Goal: Task Accomplishment & Management: Use online tool/utility

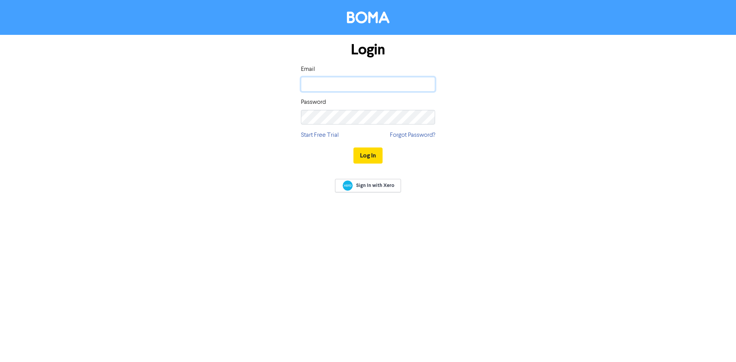
click at [375, 89] on input "email" at bounding box center [368, 84] width 134 height 15
type input "[EMAIL_ADDRESS][DOMAIN_NAME]"
click at [354, 148] on button "Log In" at bounding box center [368, 156] width 29 height 16
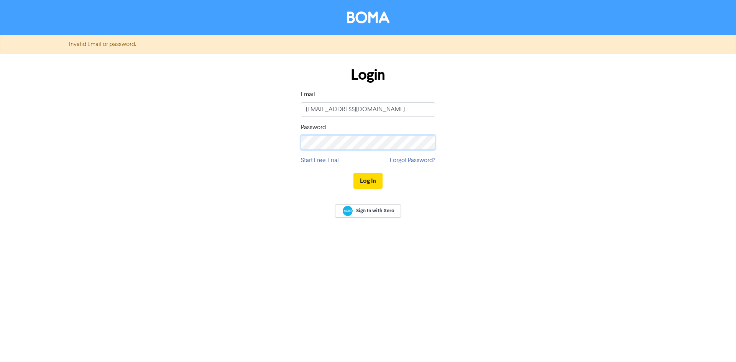
click at [299, 145] on div "Login Email [EMAIL_ADDRESS][DOMAIN_NAME] Password Start Free Trial Forgot Passw…" at bounding box center [368, 128] width 146 height 137
click at [354, 173] on button "Log In" at bounding box center [368, 181] width 29 height 16
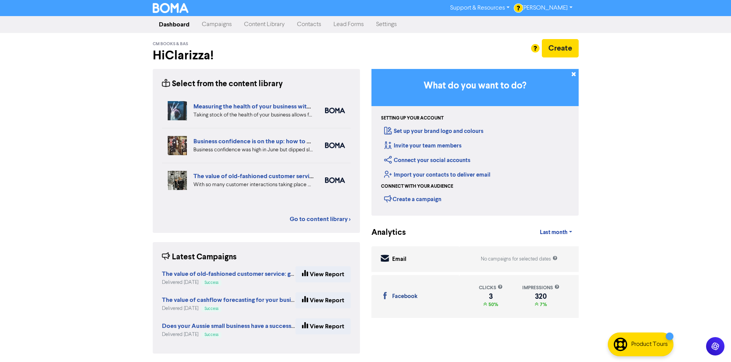
click at [226, 22] on link "Campaigns" at bounding box center [217, 24] width 42 height 15
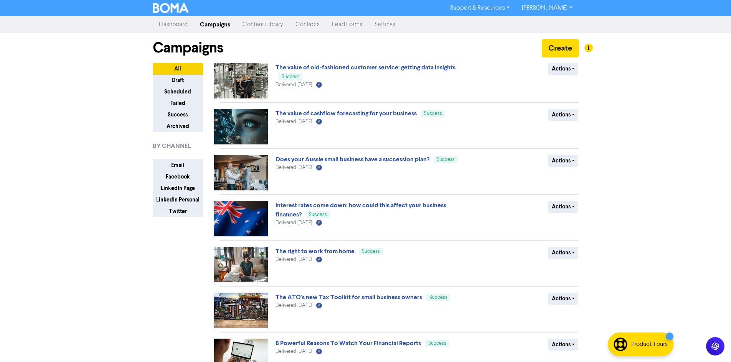
click at [274, 25] on link "Content Library" at bounding box center [262, 24] width 53 height 15
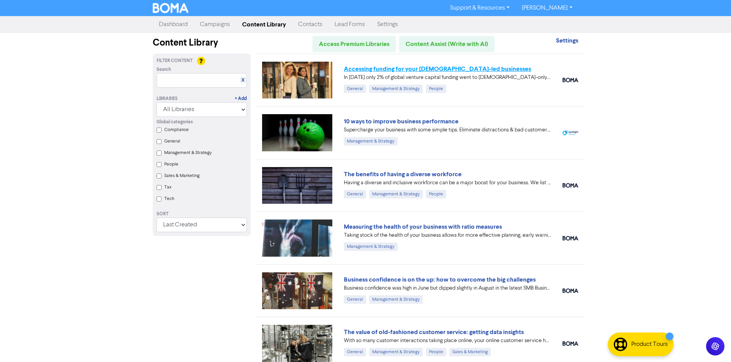
click at [361, 68] on link "Accessing funding for your [DEMOGRAPHIC_DATA]-led businesses" at bounding box center [437, 69] width 187 height 8
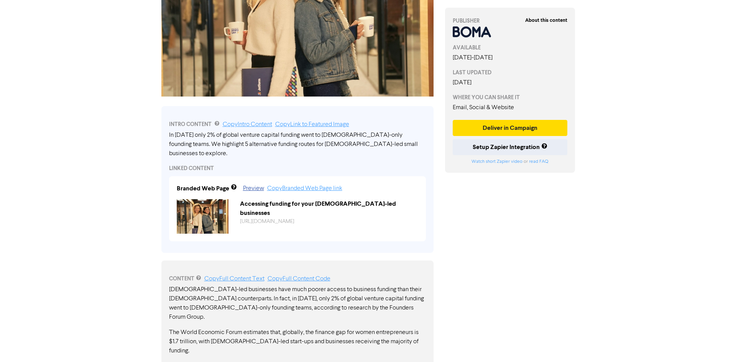
scroll to position [230, 0]
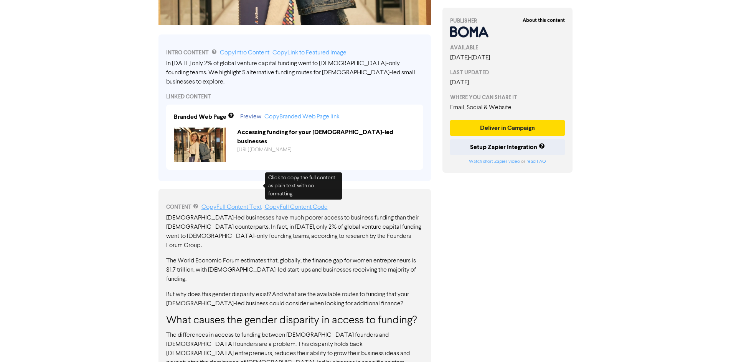
click at [233, 204] on link "Copy Full Content Text" at bounding box center [231, 207] width 60 height 6
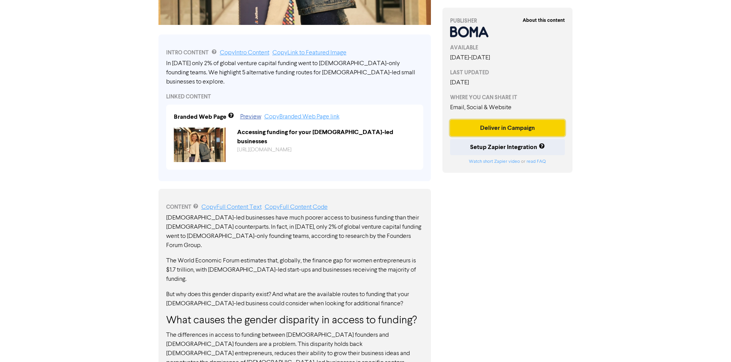
click at [487, 127] on button "Deliver in Campaign" at bounding box center [507, 128] width 115 height 16
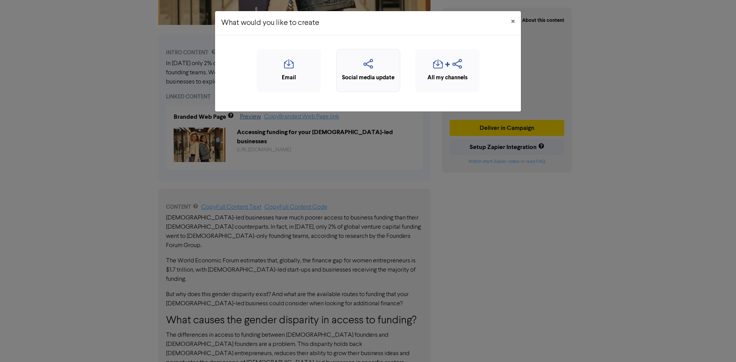
click at [366, 64] on icon "button" at bounding box center [369, 66] width 56 height 15
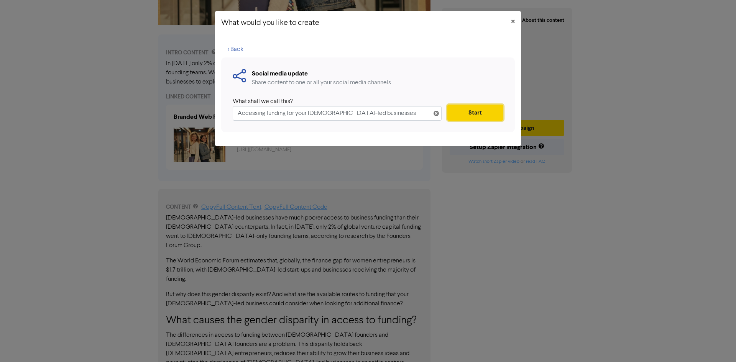
click at [472, 113] on button "Start" at bounding box center [476, 113] width 56 height 16
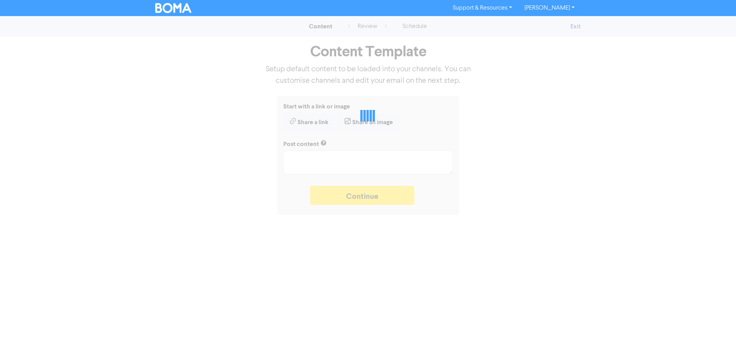
type textarea "x"
type textarea "In [DATE] only 2% of global venture capital funding went to [DEMOGRAPHIC_DATA]-…"
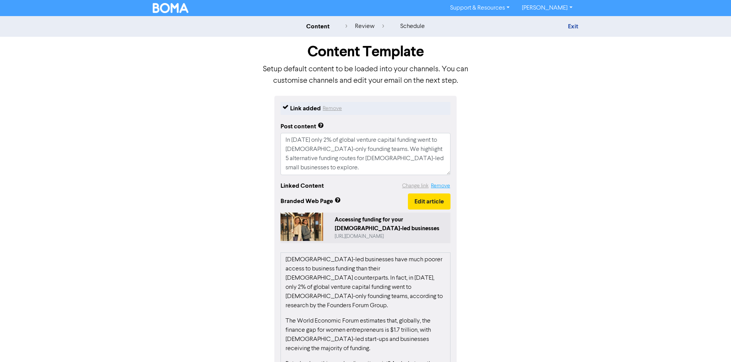
click at [441, 185] on button "Remove" at bounding box center [440, 186] width 20 height 9
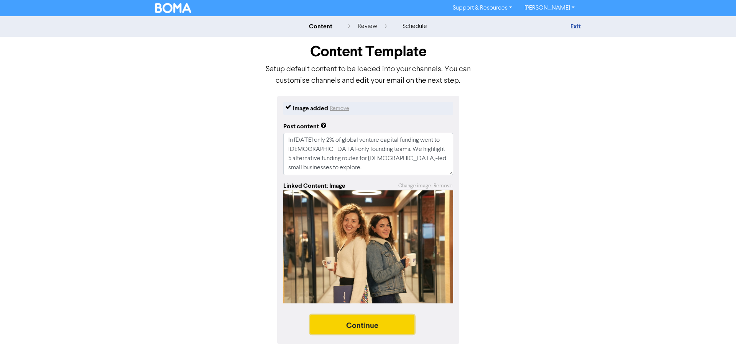
click at [400, 328] on button "Continue" at bounding box center [362, 324] width 104 height 19
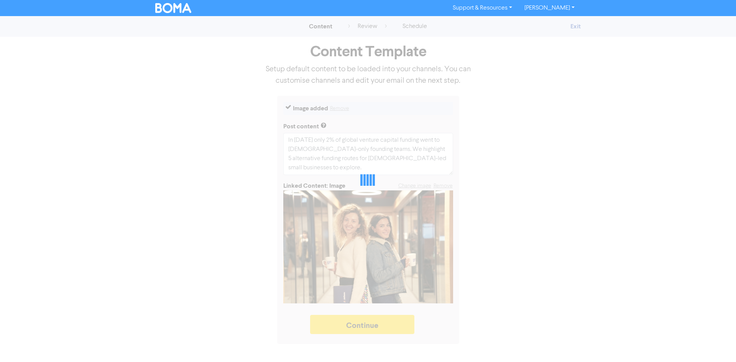
type textarea "x"
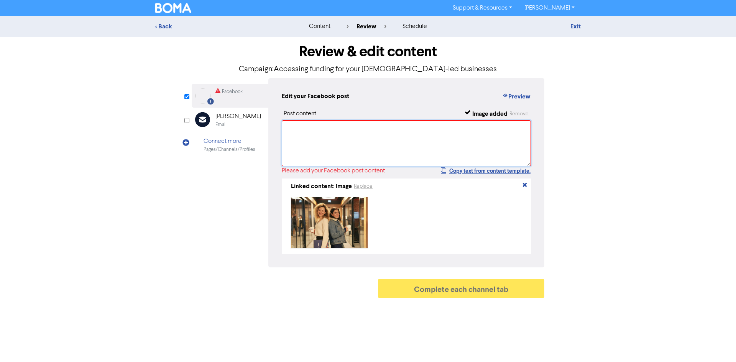
click at [356, 130] on textarea at bounding box center [406, 143] width 249 height 46
paste textarea "💡 Lor ips dolo? Si 7482, amet 8% co adipis elitsed doeiusm tempori utla et dolo…"
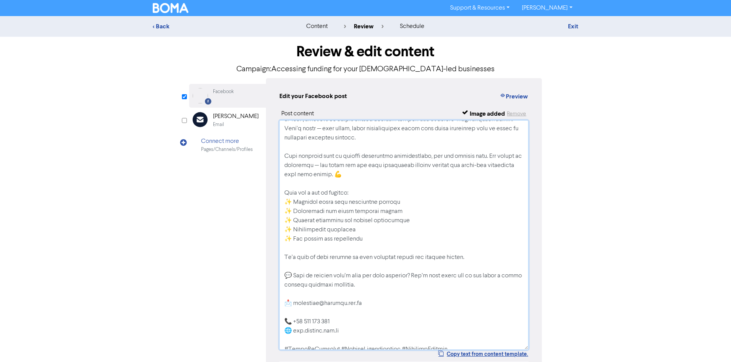
scroll to position [11, 0]
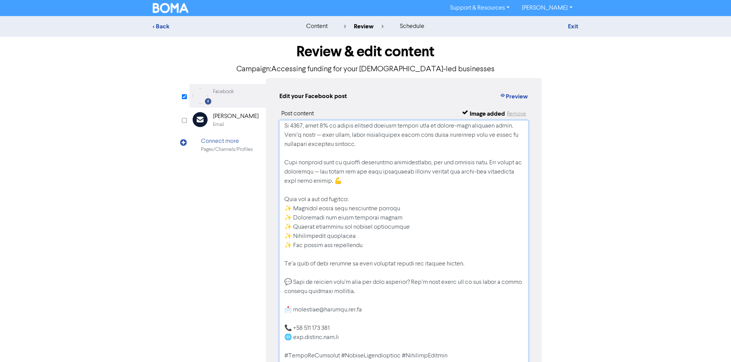
drag, startPoint x: 525, startPoint y: 165, endPoint x: 402, endPoint y: 214, distance: 132.9
click at [516, 362] on html "Support & Resources Video Tutorials FAQ & Guides Marketing Education Clarizza L…" at bounding box center [365, 181] width 731 height 362
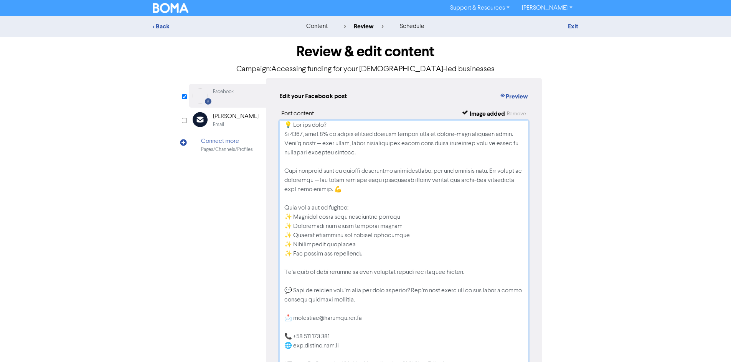
scroll to position [0, 0]
drag, startPoint x: 292, startPoint y: 127, endPoint x: 336, endPoint y: 128, distance: 43.7
click at [336, 128] on textarea at bounding box center [403, 251] width 249 height 262
click at [339, 127] on textarea at bounding box center [403, 251] width 249 height 262
drag, startPoint x: 293, startPoint y: 128, endPoint x: 334, endPoint y: 129, distance: 40.7
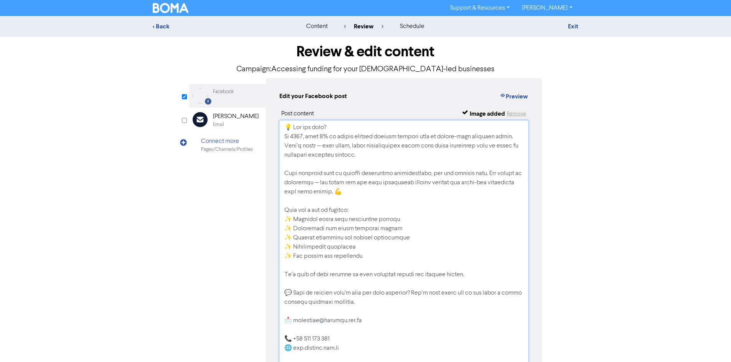
click at [334, 129] on textarea at bounding box center [403, 251] width 249 height 262
paste textarea "𝐃𝐢𝐝 𝐲𝐨𝐮 𝐤𝐧𝐨𝐰"
drag, startPoint x: 317, startPoint y: 136, endPoint x: 412, endPoint y: 136, distance: 94.3
click at [412, 136] on textarea at bounding box center [403, 251] width 249 height 262
click at [336, 139] on textarea at bounding box center [403, 251] width 249 height 262
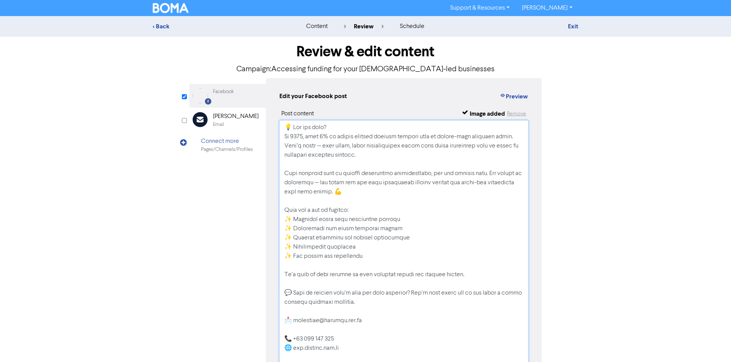
drag, startPoint x: 317, startPoint y: 138, endPoint x: 410, endPoint y: 139, distance: 93.6
click at [410, 139] on textarea at bounding box center [403, 251] width 249 height 262
paste textarea "𝟐% 𝐨𝐟 𝐠𝐥𝐨𝐛𝐚𝐥 𝐯𝐞𝐧𝐭𝐮𝐫𝐞 𝐜𝐚𝐩𝐢𝐭𝐚𝐥 𝐟𝐮𝐧𝐝𝐢𝐧𝐠"
drag, startPoint x: 284, startPoint y: 211, endPoint x: 358, endPoint y: 210, distance: 73.6
click at [358, 210] on textarea at bounding box center [403, 251] width 249 height 262
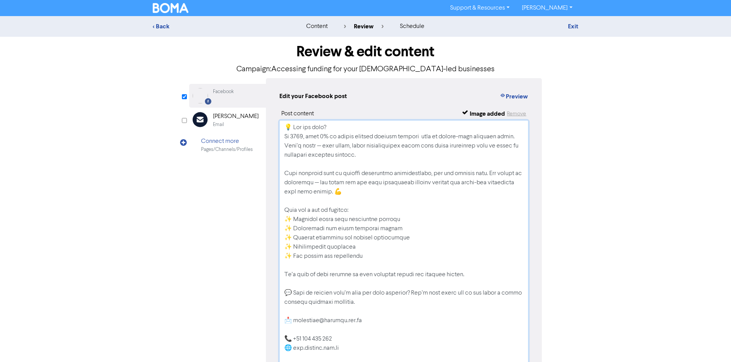
click at [371, 211] on textarea at bounding box center [403, 251] width 249 height 262
click at [316, 208] on textarea at bounding box center [403, 251] width 249 height 262
drag, startPoint x: 283, startPoint y: 211, endPoint x: 358, endPoint y: 211, distance: 74.8
click at [358, 211] on textarea at bounding box center [403, 251] width 249 height 262
paste textarea "𝐇𝐞𝐫𝐞 𝐚𝐫𝐞 𝐚 𝐟𝐞𝐰 𝐭𝐨 𝐞𝐱𝐩𝐥𝐨𝐫𝐞"
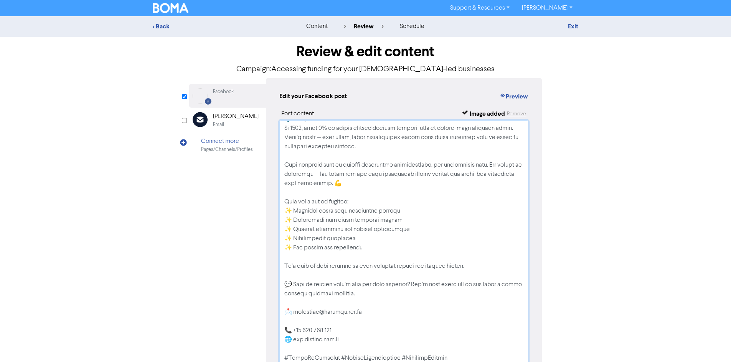
scroll to position [11, 0]
drag, startPoint x: 293, startPoint y: 282, endPoint x: 375, endPoint y: 299, distance: 83.9
click at [375, 299] on textarea at bounding box center [403, 251] width 249 height 262
drag, startPoint x: 362, startPoint y: 304, endPoint x: 349, endPoint y: 302, distance: 13.6
click at [362, 304] on textarea at bounding box center [403, 251] width 249 height 262
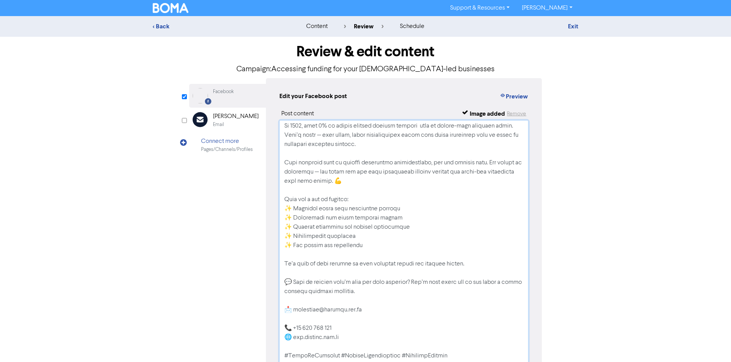
drag, startPoint x: 295, startPoint y: 282, endPoint x: 365, endPoint y: 294, distance: 71.6
click at [365, 294] on textarea at bounding box center [403, 251] width 249 height 262
paste textarea "𝐖𝐚𝐧𝐭 𝐭𝐨 𝐞𝐱𝐩𝐥𝐨𝐫𝐞 𝐰𝐡𝐚𝐭’𝐬 𝐛𝐞𝐬𝐭 𝐟𝐨𝐫 𝐲𝐨𝐮𝐫 𝐛𝐮𝐬𝐢𝐧𝐞𝐬𝐬? 𝐋𝐞𝐭’𝐬 𝐭𝐚𝐥𝐤 𝐚𝐛𝐨𝐮𝐭 𝐡𝐨𝐰 𝐰𝐞 𝐜𝐚𝐧 𝐛𝐮𝐢𝐥…"
click at [287, 321] on textarea at bounding box center [403, 251] width 249 height 262
click at [286, 331] on textarea at bounding box center [403, 251] width 249 height 262
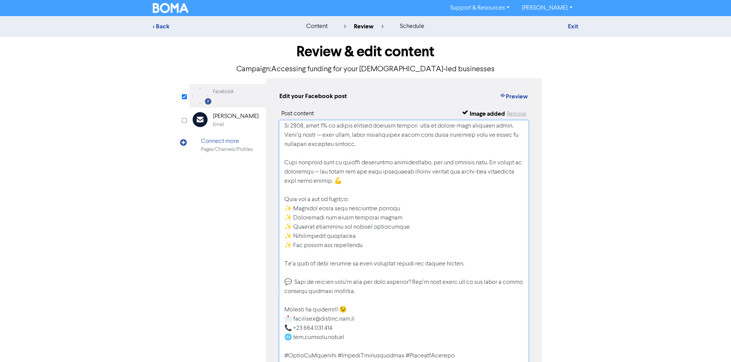
drag, startPoint x: 294, startPoint y: 329, endPoint x: 341, endPoint y: 329, distance: 46.8
click at [341, 329] on textarea at bounding box center [403, 251] width 249 height 262
paste textarea "[PHONE_NUMBER]"
drag, startPoint x: 282, startPoint y: 309, endPoint x: 352, endPoint y: 309, distance: 69.8
click at [352, 309] on textarea at bounding box center [403, 251] width 249 height 262
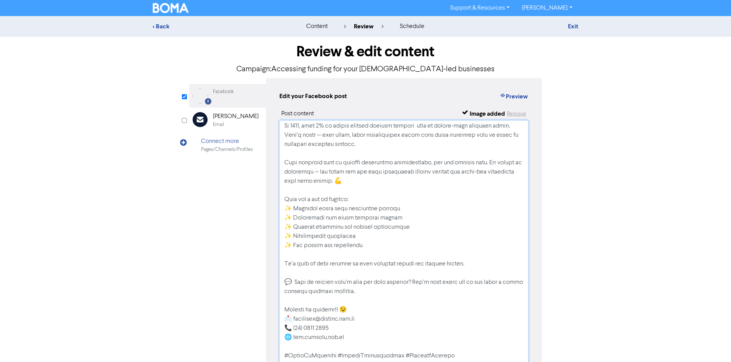
click at [356, 301] on textarea at bounding box center [403, 251] width 249 height 262
drag, startPoint x: 283, startPoint y: 309, endPoint x: 359, endPoint y: 310, distance: 75.9
click at [359, 310] on textarea at bounding box center [403, 251] width 249 height 262
paste textarea "𝐂𝐨𝐧𝐭𝐚𝐜𝐭 𝐮𝐬 𝐚𝐧𝐲𝐭𝐢𝐦𝐞"
click at [431, 312] on textarea at bounding box center [403, 251] width 249 height 262
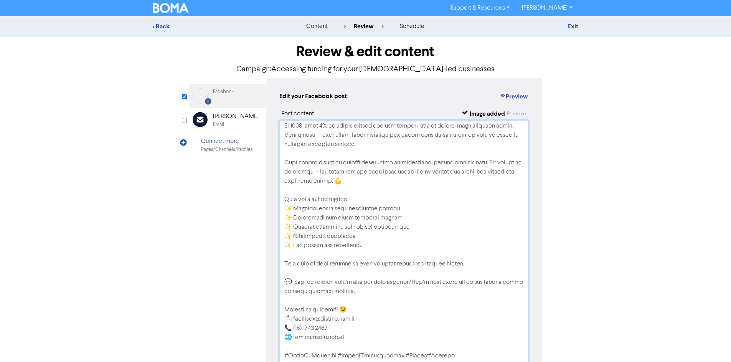
scroll to position [153, 0]
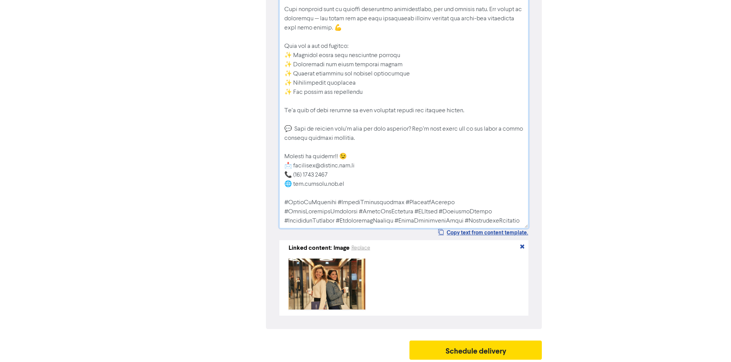
click at [484, 224] on textarea at bounding box center [403, 98] width 249 height 262
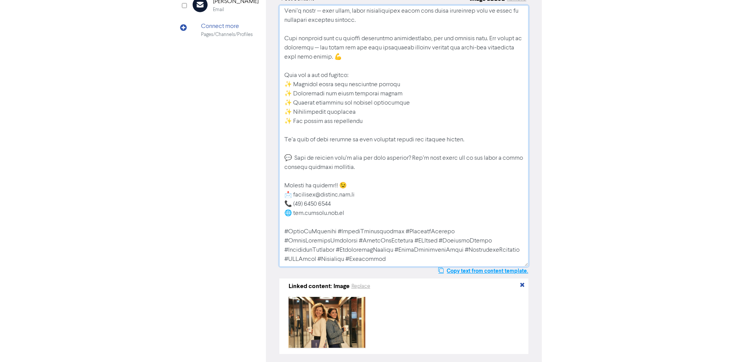
scroll to position [158, 0]
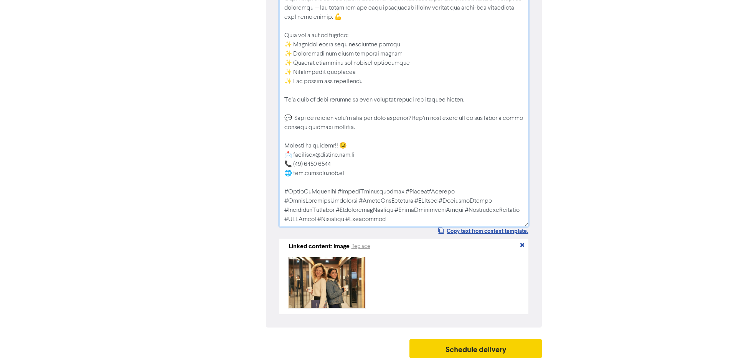
type textarea "💡 Lor ips dolo? Si 6672, amet 3% co adipis elitsed doeiusm tempori utla et dolo…"
click at [483, 350] on button "Schedule delivery" at bounding box center [475, 348] width 133 height 19
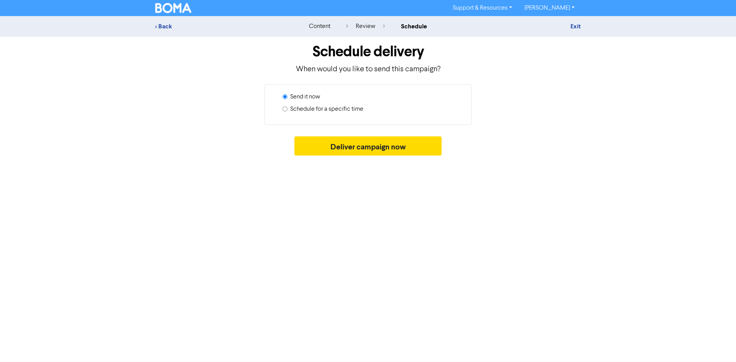
click at [285, 109] on input "Schedule for a specific time" at bounding box center [285, 109] width 5 height 5
radio input "true"
radio input "false"
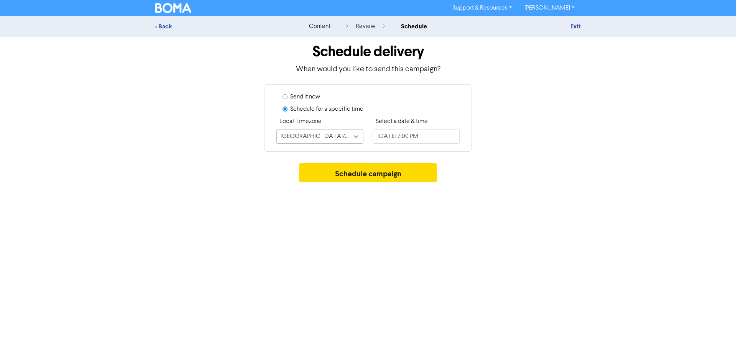
click at [359, 137] on icon at bounding box center [356, 137] width 8 height 8
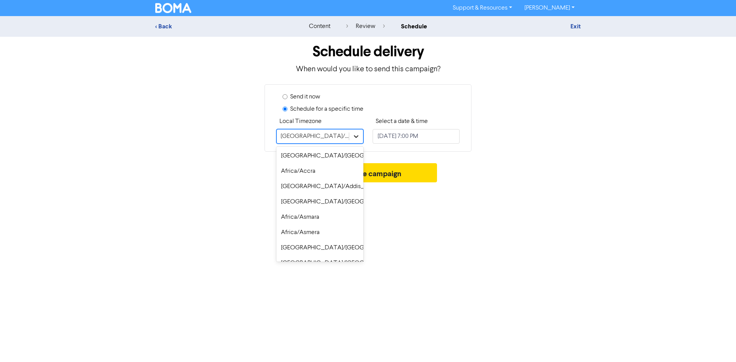
scroll to position [5491, 0]
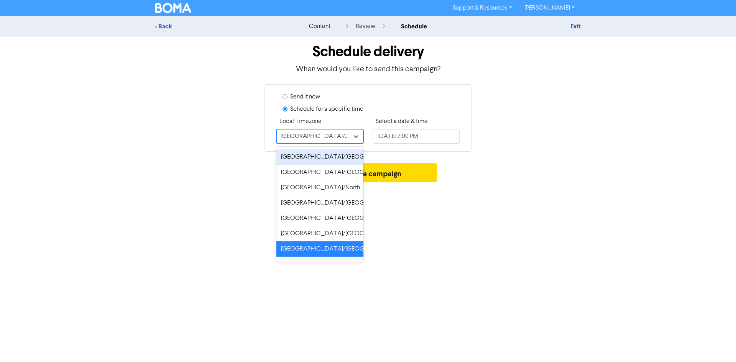
click at [326, 157] on div "[GEOGRAPHIC_DATA]/[GEOGRAPHIC_DATA]" at bounding box center [320, 157] width 87 height 15
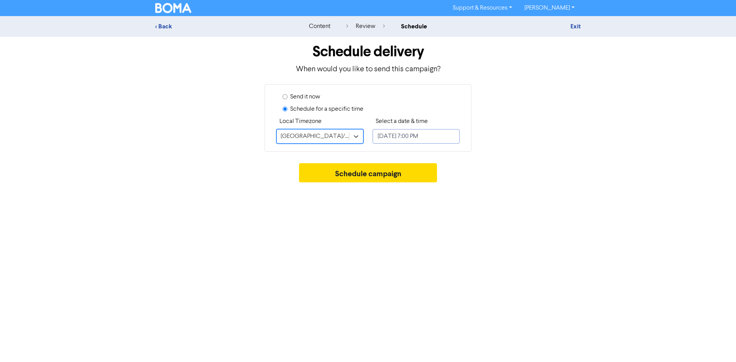
click at [414, 133] on input "[DATE] 7:00 PM" at bounding box center [416, 136] width 87 height 15
select select "9"
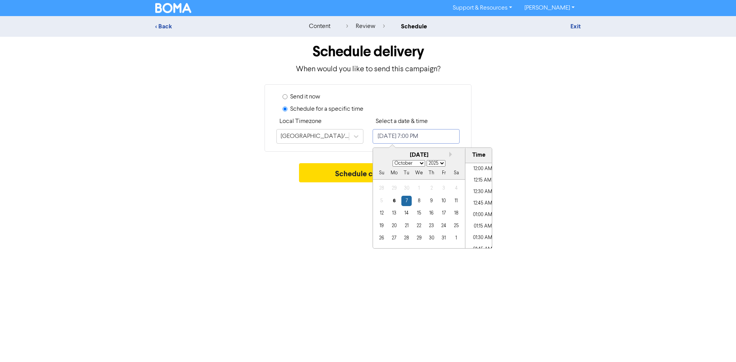
scroll to position [838, 0]
click at [444, 203] on div "10" at bounding box center [444, 201] width 10 height 10
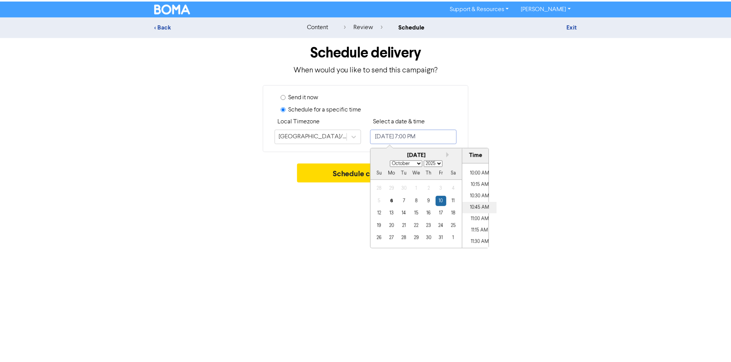
scroll to position [454, 0]
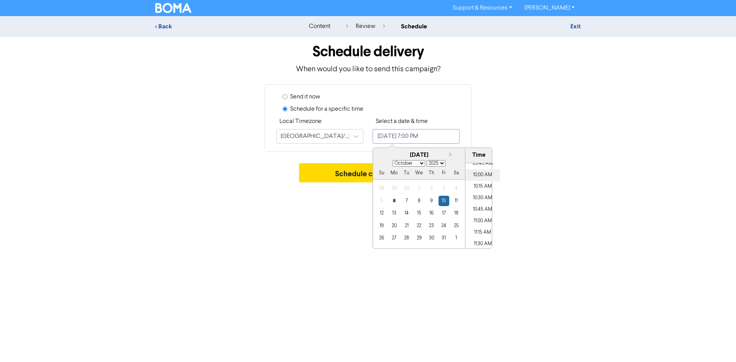
click at [479, 178] on li "10:00 AM" at bounding box center [483, 176] width 35 height 12
type input "[DATE] 10:00 AM"
click at [322, 208] on div "Support & Resources Video Tutorials FAQ & Guides Marketing Education Clarizza L…" at bounding box center [368, 181] width 736 height 362
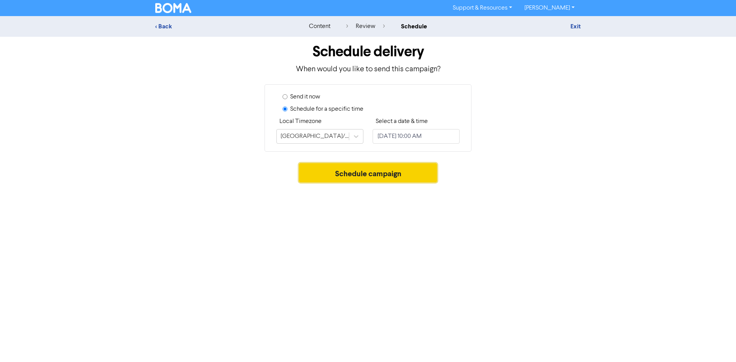
click at [358, 178] on button "Schedule campaign" at bounding box center [368, 172] width 138 height 19
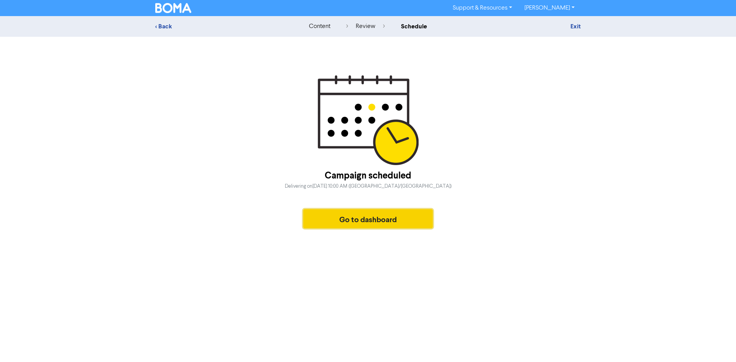
click at [361, 224] on button "Go to dashboard" at bounding box center [368, 218] width 130 height 19
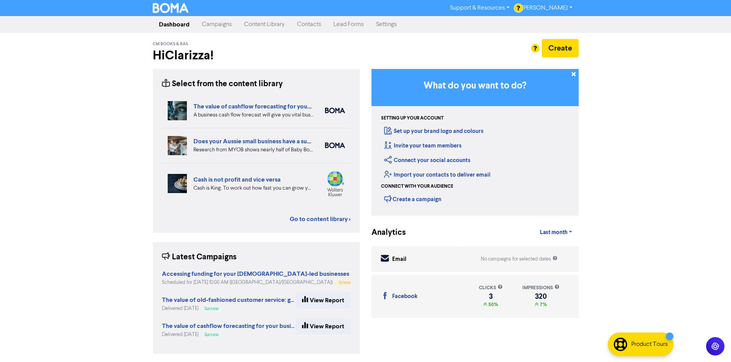
click at [251, 24] on link "Content Library" at bounding box center [264, 24] width 53 height 15
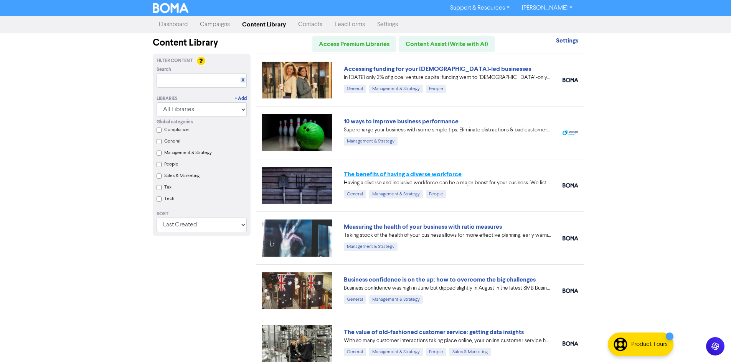
click at [404, 176] on link "The benefits of having a diverse workforce" at bounding box center [403, 175] width 118 height 8
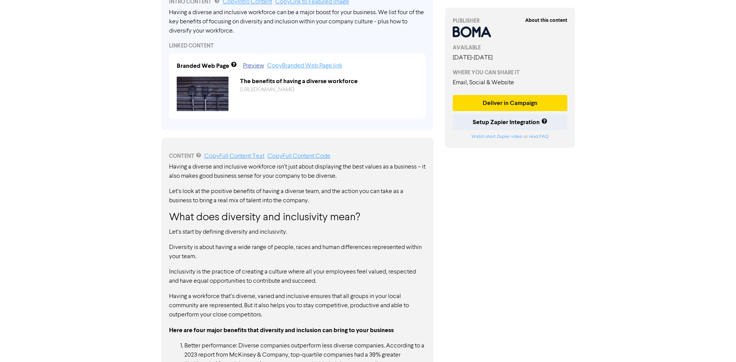
scroll to position [204, 0]
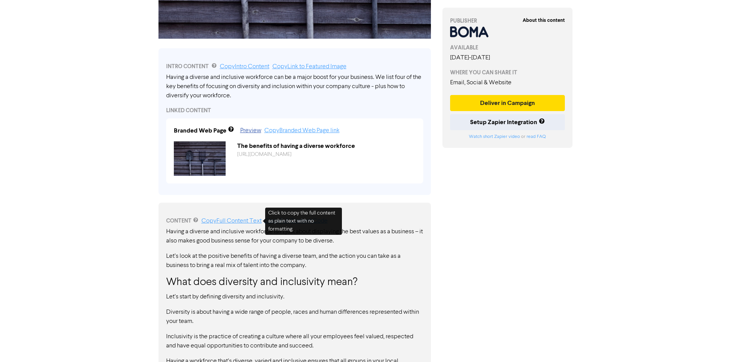
click at [237, 220] on link "Copy Full Content Text" at bounding box center [231, 221] width 60 height 6
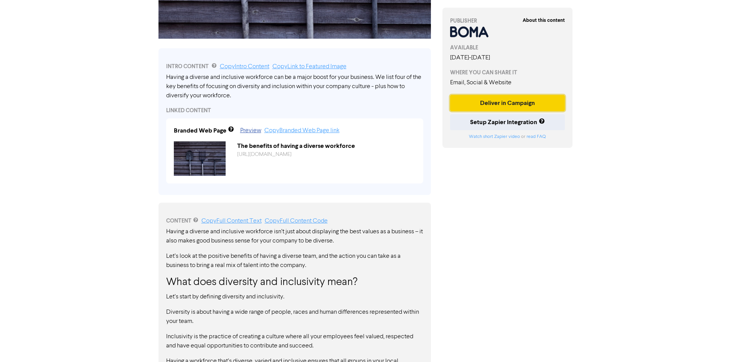
click at [492, 97] on button "Deliver in Campaign" at bounding box center [507, 103] width 115 height 16
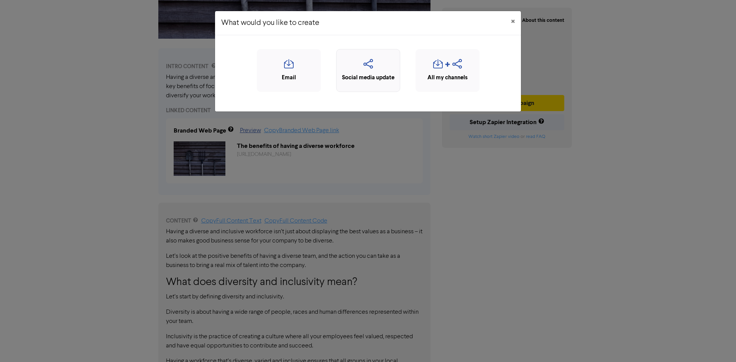
click at [367, 68] on icon "button" at bounding box center [369, 66] width 56 height 15
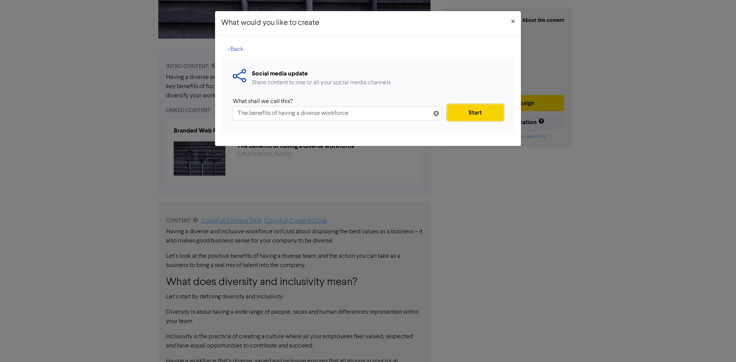
click at [481, 112] on button "Start" at bounding box center [476, 113] width 56 height 16
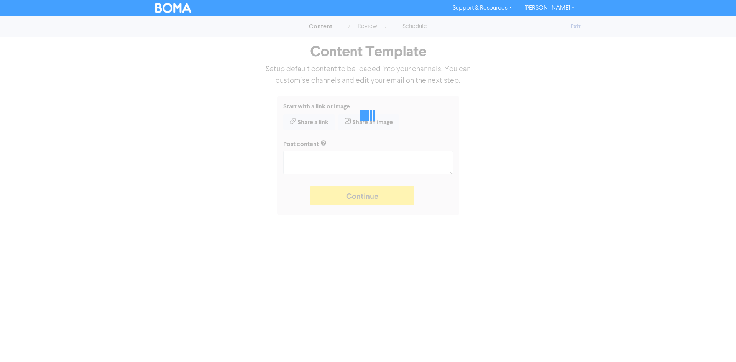
type textarea "x"
type textarea "Having a diverse and inclusive workforce can be a major boost for your business…"
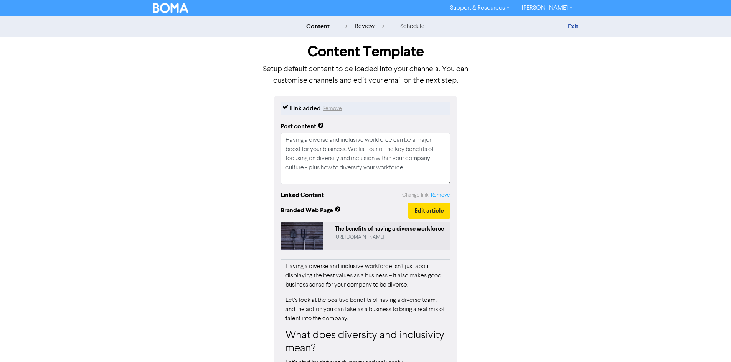
click at [436, 196] on button "Remove" at bounding box center [440, 195] width 20 height 9
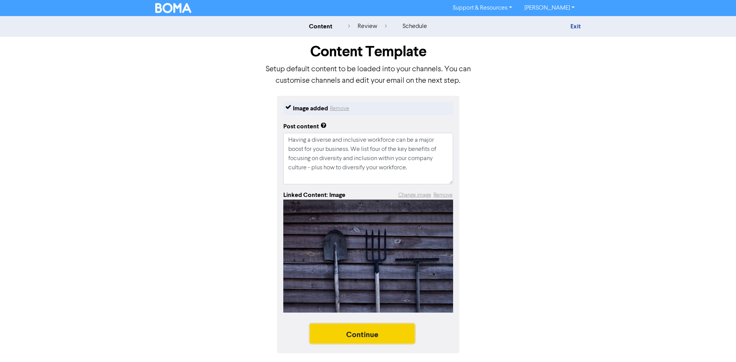
click at [380, 331] on button "Continue" at bounding box center [362, 333] width 104 height 19
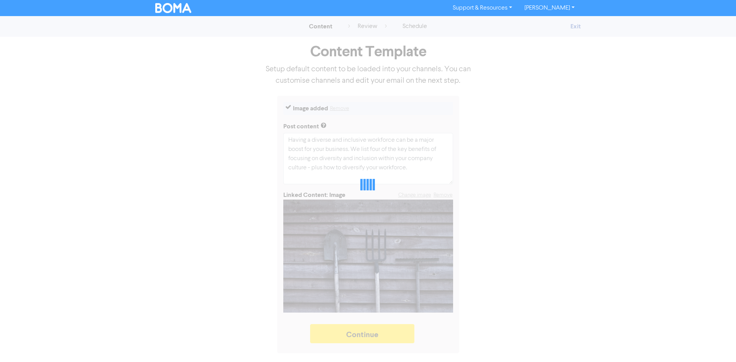
type textarea "x"
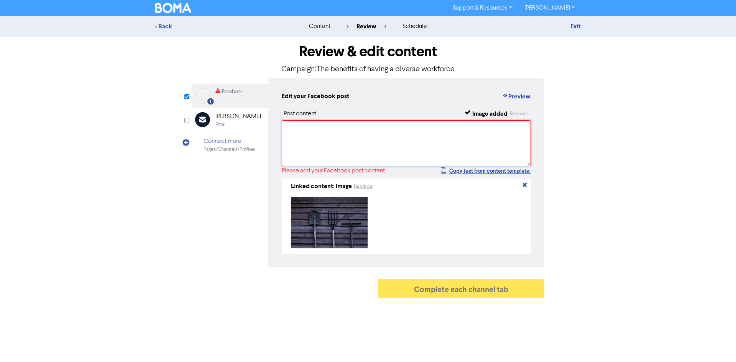
click at [361, 131] on textarea at bounding box center [406, 143] width 249 height 46
paste textarea "🌏 Loremipsu dol’s amet cons adipis — el’s doei temporin. U laboree dol magnaali…"
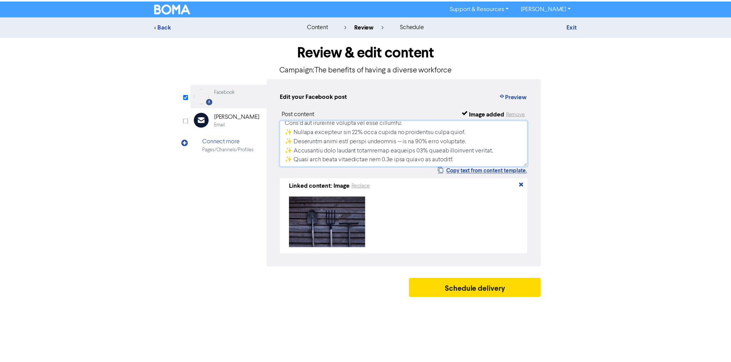
scroll to position [4, 0]
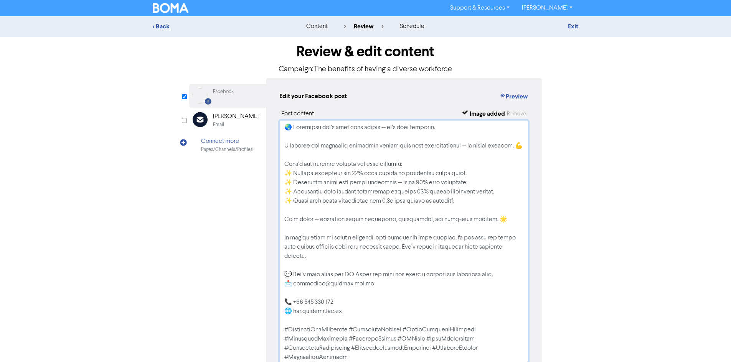
drag, startPoint x: 526, startPoint y: 165, endPoint x: 520, endPoint y: 368, distance: 203.0
click at [520, 362] on html "Support & Resources Video Tutorials FAQ & Guides Marketing Education Clarizza L…" at bounding box center [365, 181] width 731 height 362
drag, startPoint x: 291, startPoint y: 127, endPoint x: 434, endPoint y: 126, distance: 142.3
click at [434, 126] on textarea at bounding box center [403, 244] width 249 height 249
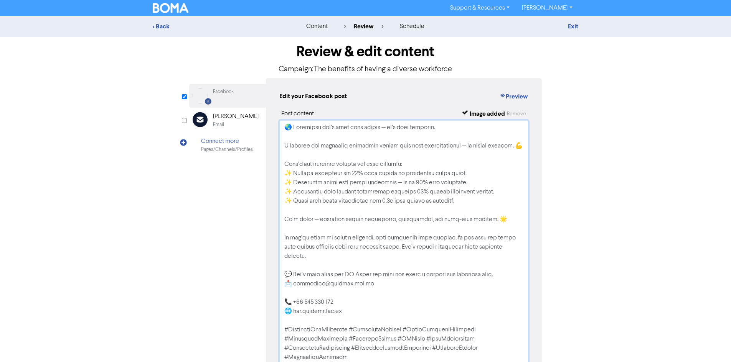
click at [369, 130] on textarea at bounding box center [403, 244] width 249 height 249
drag, startPoint x: 293, startPoint y: 129, endPoint x: 441, endPoint y: 127, distance: 148.1
click at [441, 127] on textarea at bounding box center [403, 244] width 249 height 249
paste textarea "𝐃𝐢𝐯𝐞𝐫𝐬𝐢𝐭𝐲 𝐢𝐬𝐧’𝐭 𝐣𝐮𝐬𝐭 𝐠𝐨𝐨𝐝 𝐯𝐚𝐥𝐮𝐞𝐬 — 𝐢𝐭’𝐬 𝐠𝐨𝐨𝐝 𝐛𝐮𝐬𝐢𝐧𝐞𝐬𝐬"
drag, startPoint x: 283, startPoint y: 163, endPoint x: 412, endPoint y: 165, distance: 129.3
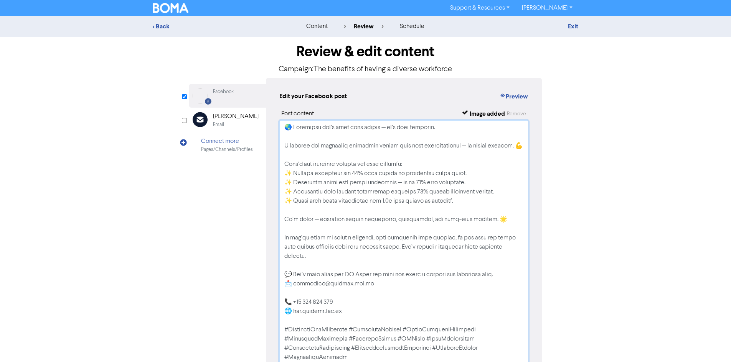
click at [412, 165] on textarea at bounding box center [403, 244] width 249 height 249
click at [339, 176] on textarea at bounding box center [403, 244] width 249 height 249
drag, startPoint x: 284, startPoint y: 164, endPoint x: 423, endPoint y: 164, distance: 138.4
click at [423, 164] on textarea at bounding box center [403, 244] width 249 height 249
paste textarea "𝐇𝐞𝐫𝐞’𝐬 𝐰𝐡𝐲 𝐝𝐢𝐯𝐞𝐫𝐬𝐢𝐭𝐲 𝐦𝐚𝐭𝐭𝐞𝐫𝐬 𝐟𝐨𝐫 𝐲𝐨𝐮𝐫 𝐛𝐮𝐬𝐢𝐧𝐞𝐬𝐬"
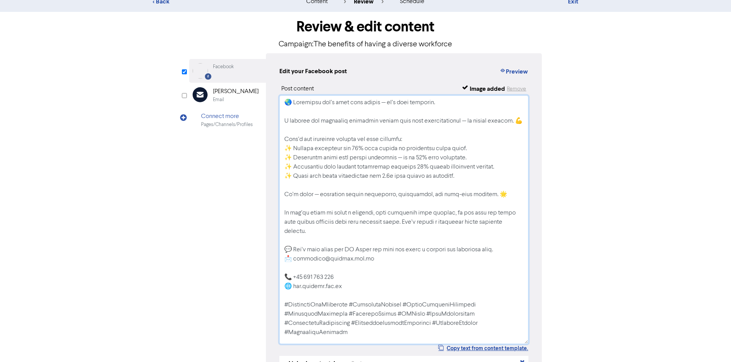
scroll to position [38, 0]
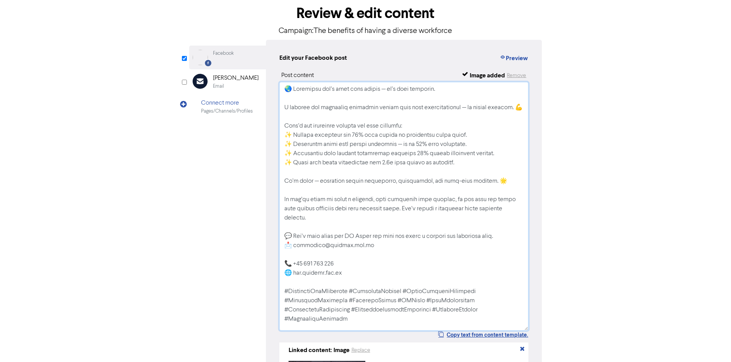
click at [288, 249] on textarea at bounding box center [403, 206] width 249 height 249
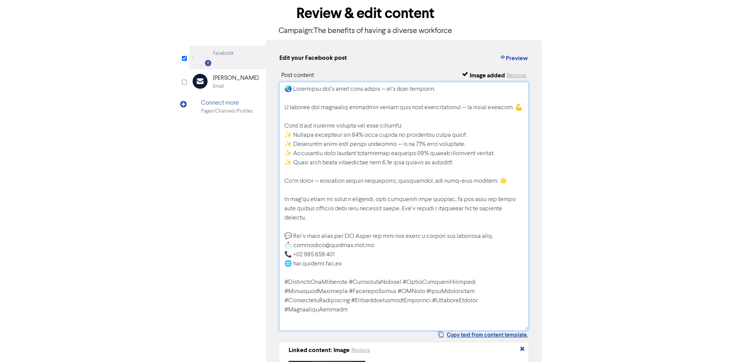
click at [517, 227] on textarea at bounding box center [403, 206] width 249 height 249
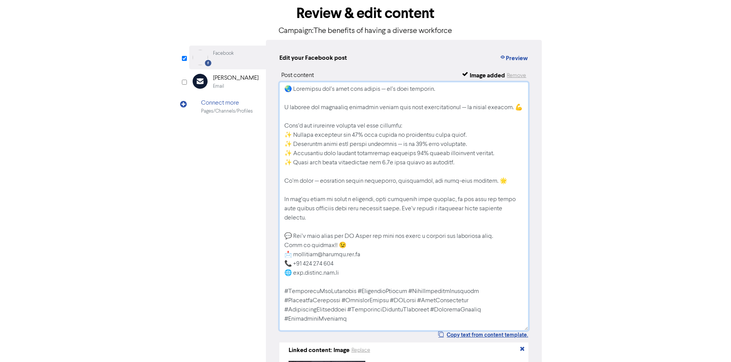
drag, startPoint x: 284, startPoint y: 237, endPoint x: 340, endPoint y: 237, distance: 56.4
click at [340, 237] on textarea at bounding box center [403, 206] width 249 height 249
drag, startPoint x: 361, startPoint y: 234, endPoint x: 314, endPoint y: 241, distance: 47.3
click at [360, 234] on textarea at bounding box center [403, 206] width 249 height 249
click at [287, 238] on textarea at bounding box center [403, 206] width 249 height 249
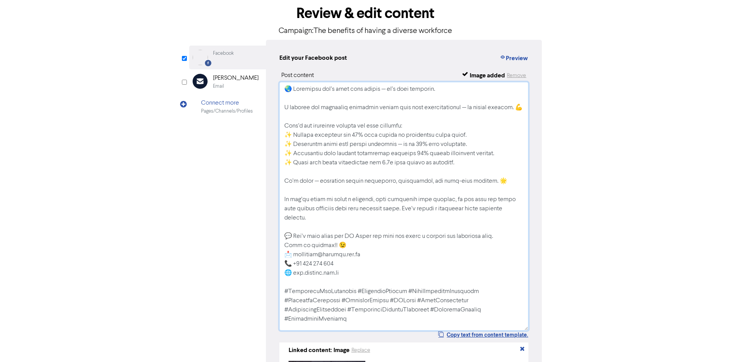
drag, startPoint x: 284, startPoint y: 237, endPoint x: 339, endPoint y: 237, distance: 54.8
click at [339, 237] on textarea at bounding box center [403, 206] width 249 height 249
paste textarea "𝐂𝐚𝐥𝐥 𝐮𝐬 𝐚𝐧𝐲𝐭𝐢𝐦𝐞"
click at [516, 229] on textarea at bounding box center [403, 206] width 249 height 249
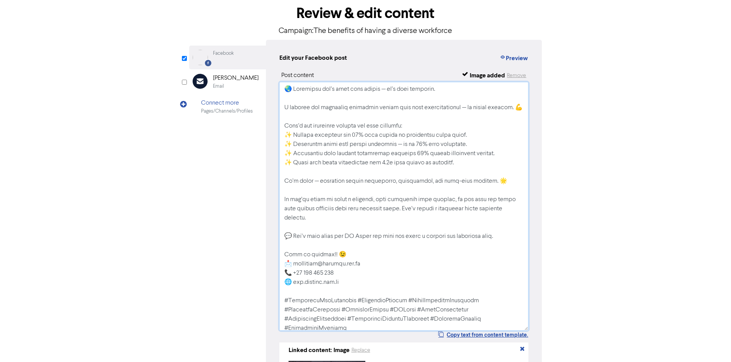
drag, startPoint x: 356, startPoint y: 135, endPoint x: 398, endPoint y: 134, distance: 41.8
click at [398, 134] on textarea at bounding box center [403, 206] width 249 height 249
click at [358, 138] on textarea at bounding box center [403, 206] width 249 height 249
drag, startPoint x: 355, startPoint y: 135, endPoint x: 396, endPoint y: 135, distance: 40.7
click at [396, 135] on textarea at bounding box center [403, 206] width 249 height 249
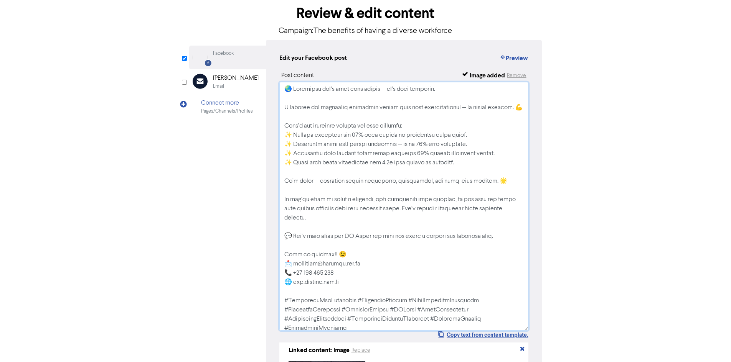
paste textarea "𝟑𝟗% 𝐦𝐨𝐫𝐞 𝐥𝐢𝐤𝐞𝐥𝐲"
drag, startPoint x: 351, startPoint y: 143, endPoint x: 468, endPoint y: 143, distance: 117.0
click at [468, 143] on textarea at bounding box center [403, 206] width 249 height 249
drag, startPoint x: 382, startPoint y: 152, endPoint x: 370, endPoint y: 152, distance: 11.9
click at [382, 152] on textarea at bounding box center [403, 206] width 249 height 249
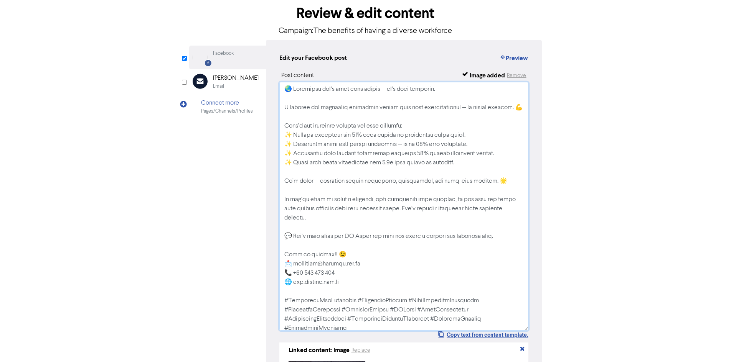
drag, startPoint x: 352, startPoint y: 144, endPoint x: 471, endPoint y: 145, distance: 119.3
click at [471, 145] on textarea at bounding box center [403, 206] width 249 height 249
paste textarea "𝐛𝐞𝐭𝐭𝐞𝐫 𝐝𝐞𝐜𝐢𝐬𝐢𝐨𝐧𝐬 — 𝐮𝐩 𝐭𝐨 𝟖𝟕% 𝐦𝐨𝐫𝐞 𝐞𝐟𝐟𝐞𝐜𝐭𝐢𝐯𝐞"
click at [495, 155] on textarea at bounding box center [403, 206] width 249 height 249
drag, startPoint x: 411, startPoint y: 154, endPoint x: 497, endPoint y: 154, distance: 86.7
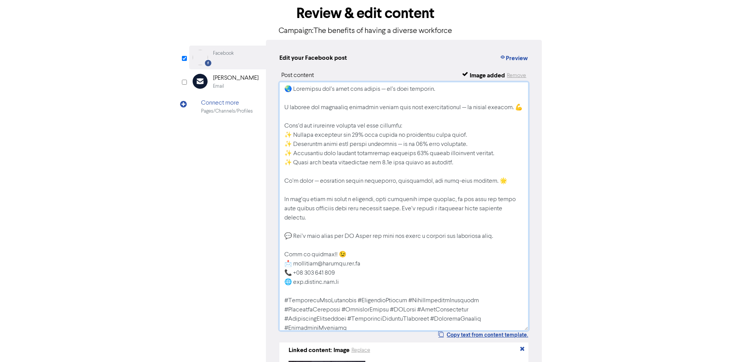
click at [497, 154] on textarea at bounding box center [403, 206] width 249 height 249
click at [423, 149] on textarea at bounding box center [403, 206] width 249 height 249
drag, startPoint x: 411, startPoint y: 153, endPoint x: 493, endPoint y: 156, distance: 81.7
click at [493, 156] on textarea at bounding box center [403, 206] width 249 height 249
paste textarea "𝟏𝟗% 𝐡𝐢𝐠𝐡𝐞𝐫 𝐢𝐧𝐧𝐨𝐯𝐚𝐭𝐢𝐨𝐧 𝐫𝐞𝐯𝐞𝐧𝐮𝐞"
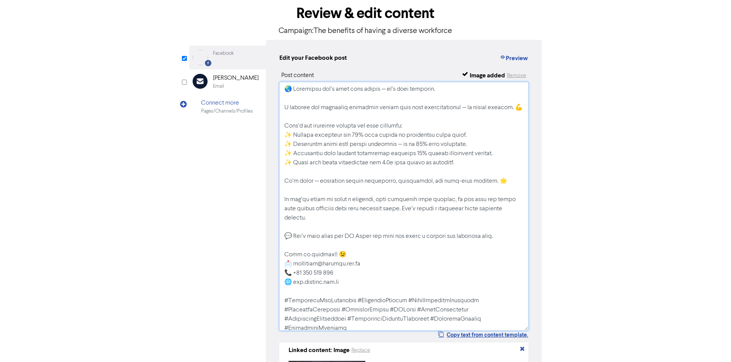
click at [397, 166] on textarea at bounding box center [403, 206] width 249 height 249
drag, startPoint x: 377, startPoint y: 164, endPoint x: 452, endPoint y: 161, distance: 75.6
click at [452, 161] on textarea at bounding box center [403, 206] width 249 height 249
paste textarea "𝟗.𝟓𝐱 𝐦𝐨𝐫𝐞 𝐥𝐢𝐤𝐞𝐥𝐲 𝐭𝐨 𝐢𝐧𝐧𝐨𝐯𝐚𝐭𝐞"
drag, startPoint x: 293, startPoint y: 227, endPoint x: 530, endPoint y: 229, distance: 236.6
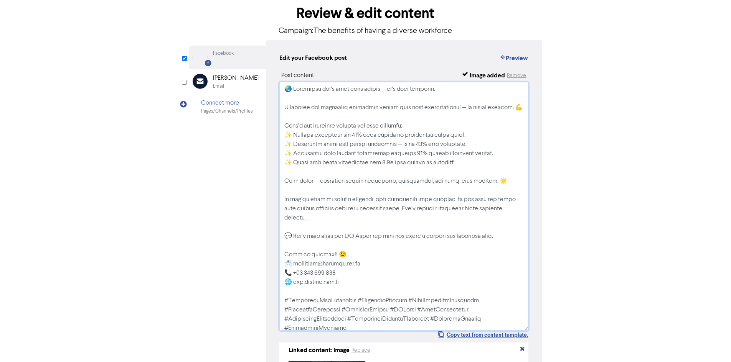
click at [530, 229] on div "Edit your Facebook post Preview Post content Image added Remove Copy text from …" at bounding box center [404, 236] width 276 height 392
click at [350, 233] on textarea at bounding box center [403, 206] width 249 height 249
drag, startPoint x: 295, startPoint y: 228, endPoint x: 526, endPoint y: 227, distance: 231.3
click at [526, 227] on textarea at bounding box center [403, 206] width 249 height 249
paste textarea "𝐋𝐞𝐭’𝐬 𝐭𝐚𝐥𝐤 𝐚𝐛𝐨𝐮𝐭 𝐡𝐨𝐰 𝐂𝐌 𝐁𝐨𝐨𝐤𝐬 𝐜𝐚𝐧 𝐡𝐞𝐥𝐩 𝐲𝐨𝐮 𝐬𝐡𝐚𝐩𝐞 𝐚 𝐝𝐢𝐯𝐞𝐫𝐬𝐞 𝐚𝐧𝐝 𝐞𝐦𝐩𝐨𝐰𝐞𝐫𝐞𝐝 𝐭𝐞𝐚𝐦"
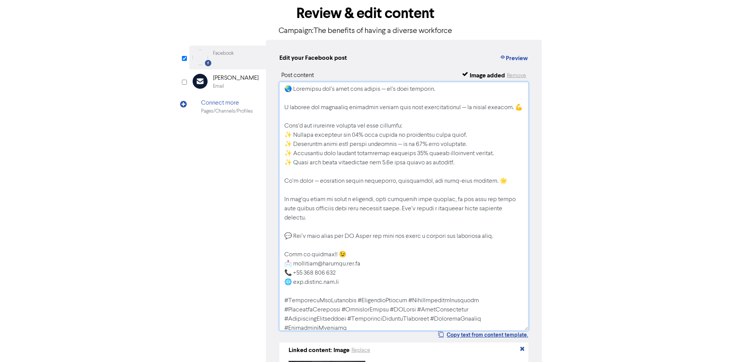
click at [285, 246] on textarea at bounding box center [403, 206] width 249 height 249
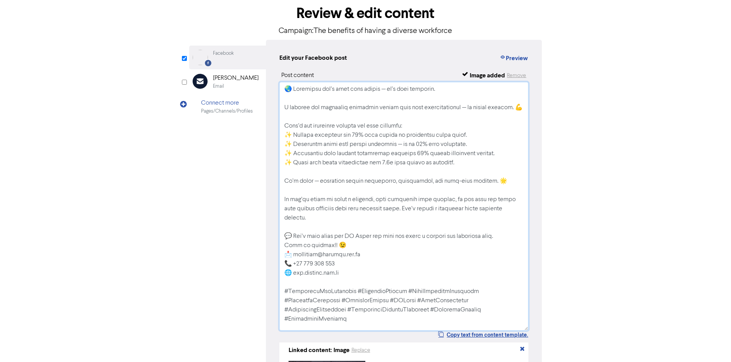
click at [310, 266] on textarea at bounding box center [403, 206] width 249 height 249
drag, startPoint x: 298, startPoint y: 263, endPoint x: 335, endPoint y: 263, distance: 37.6
click at [335, 263] on textarea at bounding box center [403, 206] width 249 height 249
paste textarea "[PHONE_NUMBER]"
click at [372, 263] on textarea at bounding box center [403, 206] width 249 height 249
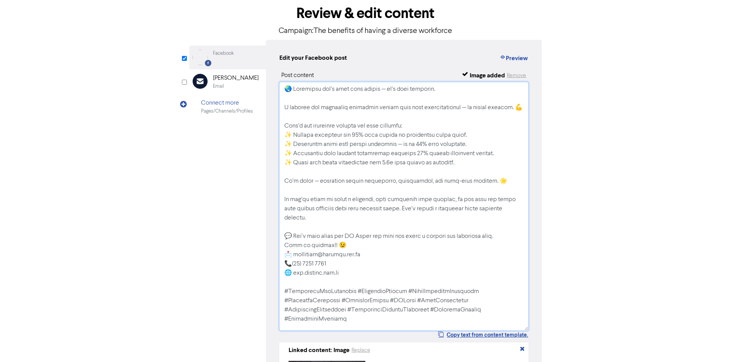
scroll to position [146, 0]
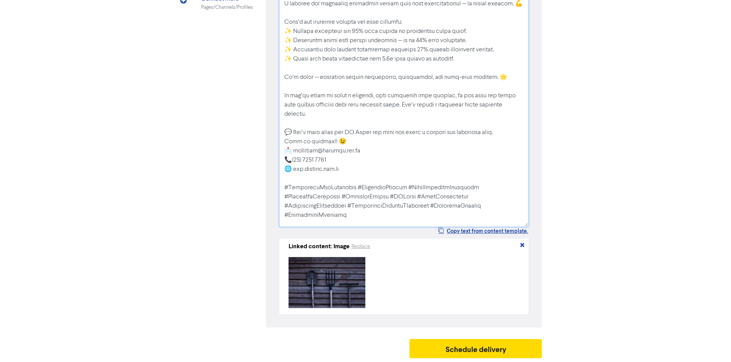
type textarea "🌏 Loremipsu dol’s amet cons adipis — el’s doei temporin. U laboree dol magnaali…"
click at [471, 348] on button "Schedule delivery" at bounding box center [475, 348] width 133 height 19
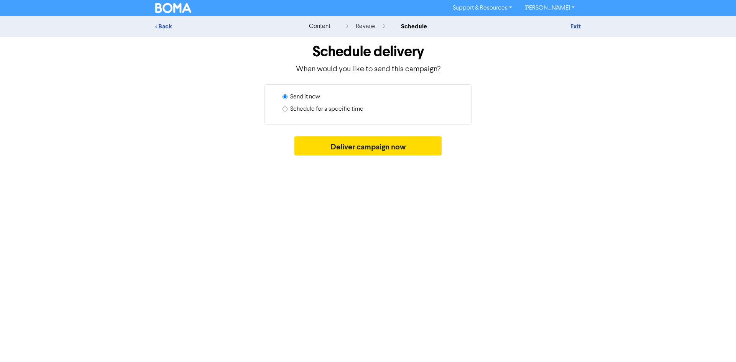
click at [285, 110] on input "Schedule for a specific time" at bounding box center [285, 109] width 5 height 5
radio input "true"
radio input "false"
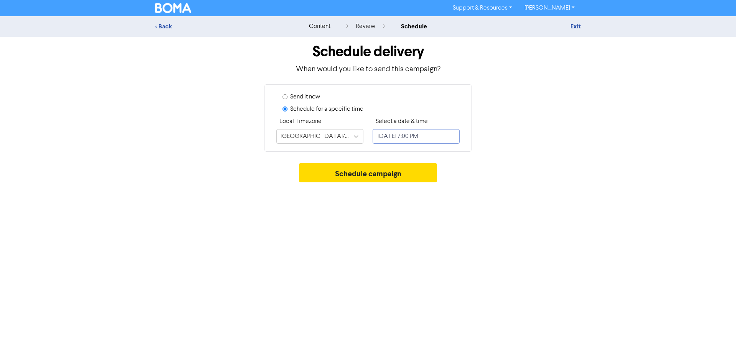
click at [414, 137] on input "[DATE] 7:00 PM" at bounding box center [416, 136] width 87 height 15
select select "9"
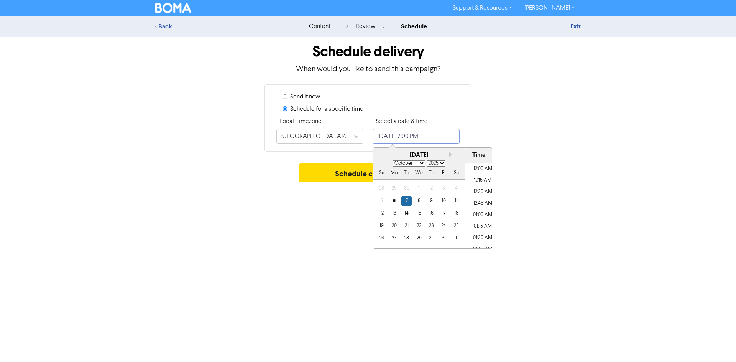
scroll to position [838, 0]
click at [446, 215] on div "17" at bounding box center [444, 213] width 10 height 10
click at [479, 213] on li "10:00 AM" at bounding box center [483, 214] width 35 height 12
type input "[DATE] 10:00 AM"
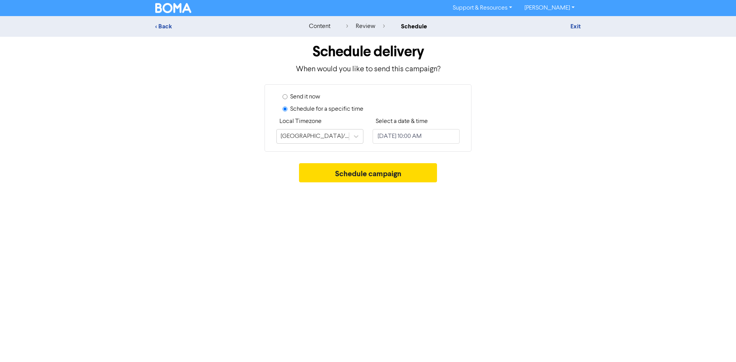
click at [346, 238] on div "Support & Resources Video Tutorials FAQ & Guides Marketing Education Clarizza L…" at bounding box center [368, 181] width 736 height 362
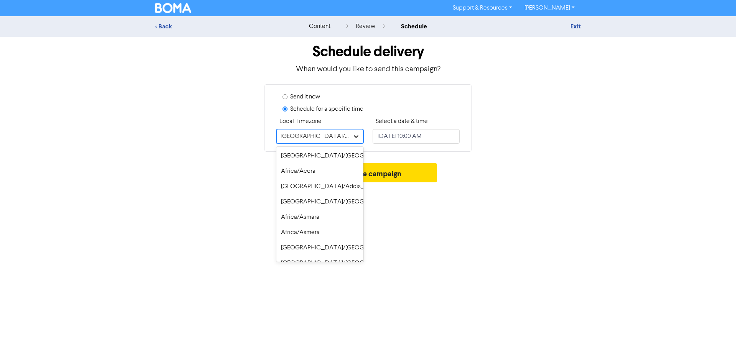
click at [356, 138] on icon at bounding box center [356, 136] width 5 height 3
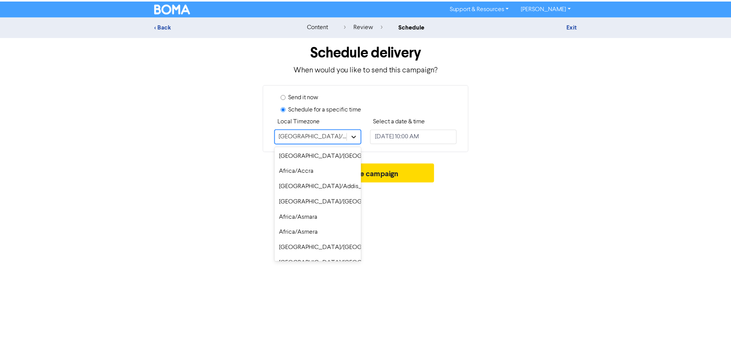
scroll to position [5491, 0]
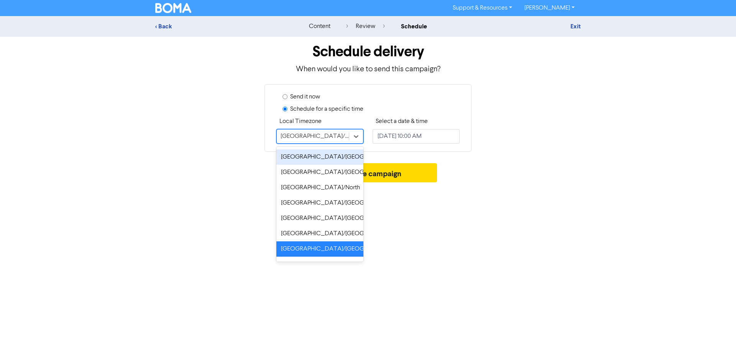
click at [323, 153] on div "[GEOGRAPHIC_DATA]/[GEOGRAPHIC_DATA]" at bounding box center [320, 157] width 87 height 15
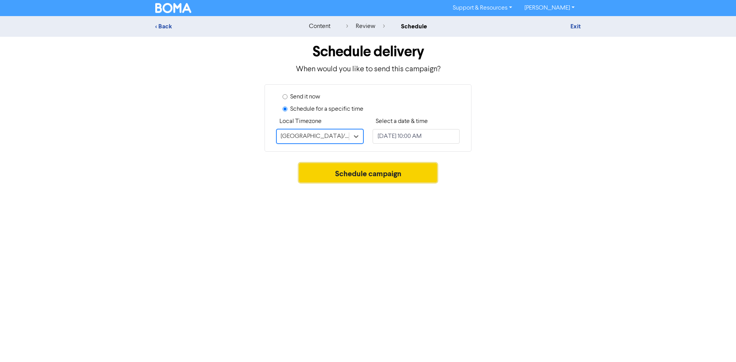
click at [379, 174] on button "Schedule campaign" at bounding box center [368, 172] width 138 height 19
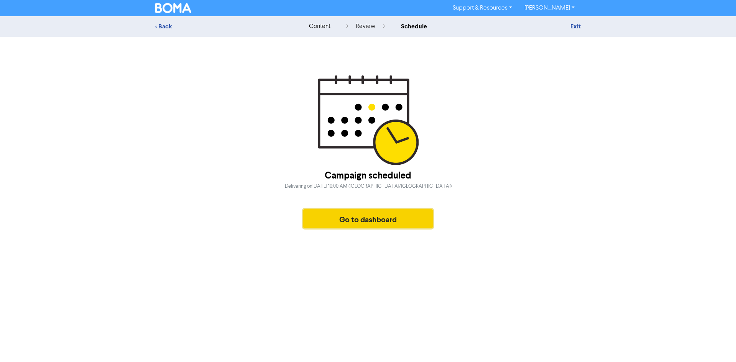
click at [380, 222] on button "Go to dashboard" at bounding box center [368, 218] width 130 height 19
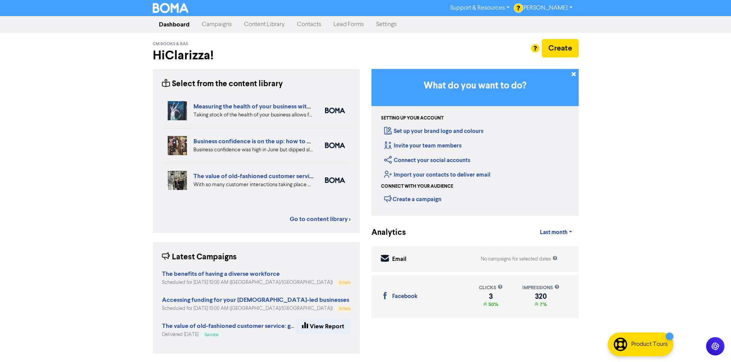
click at [260, 25] on link "Content Library" at bounding box center [264, 24] width 53 height 15
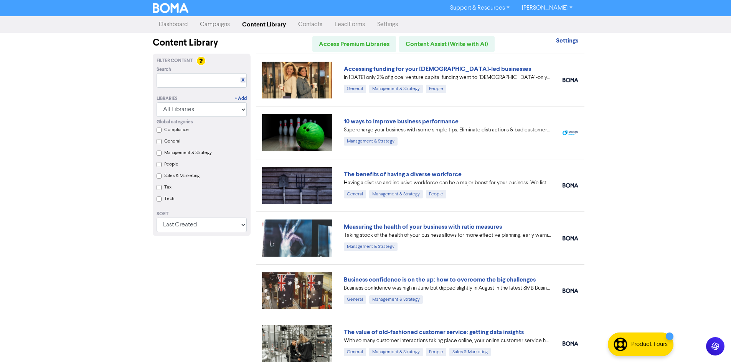
click at [221, 25] on link "Campaigns" at bounding box center [215, 24] width 42 height 15
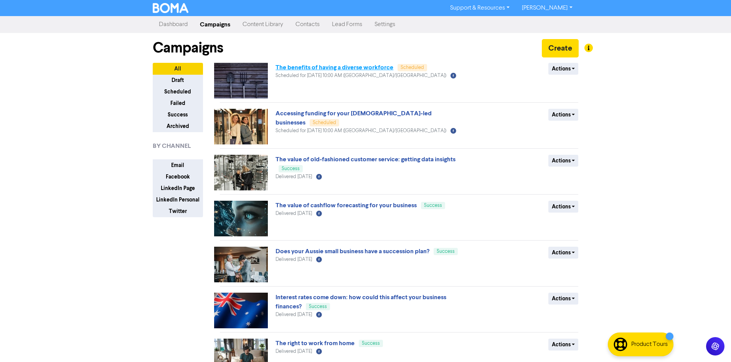
click at [294, 66] on link "The benefits of having a diverse workforce" at bounding box center [334, 68] width 118 height 8
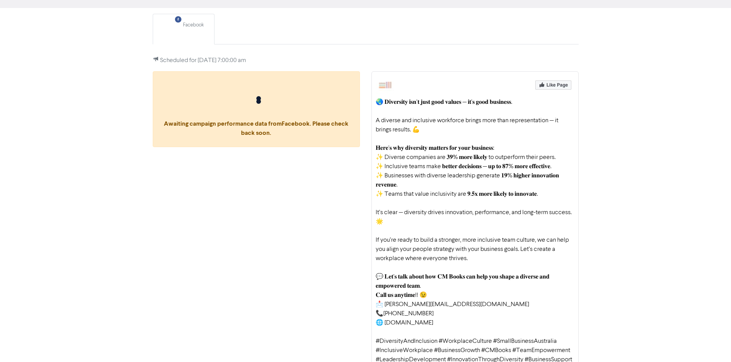
scroll to position [115, 0]
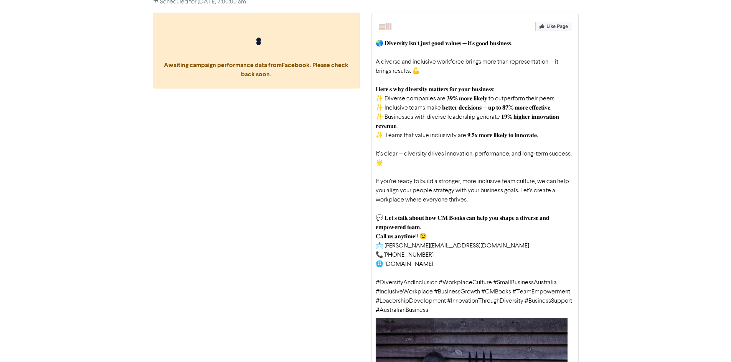
drag, startPoint x: 378, startPoint y: 43, endPoint x: 433, endPoint y: 312, distance: 274.7
click at [433, 312] on div "🌏 𝐃𝐢𝐯𝐞𝐫𝐬𝐢𝐭𝐲 𝐢𝐬𝐧’𝐭 𝐣𝐮𝐬𝐭 𝐠𝐨𝐨𝐝 𝐯𝐚𝐥𝐮𝐞𝐬 — 𝐢𝐭’𝐬 𝐠𝐨𝐨𝐝 𝐛𝐮𝐬𝐢𝐧𝐞𝐬𝐬. A diverse and inclusiv…" at bounding box center [474, 177] width 199 height 276
copy div "🌏 Loremipsu dol’s amet cons adipis — el’s doei temporin. U laboree dol magnaali…"
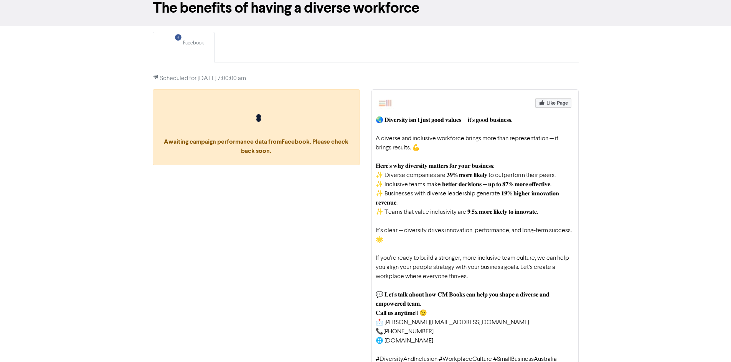
scroll to position [0, 0]
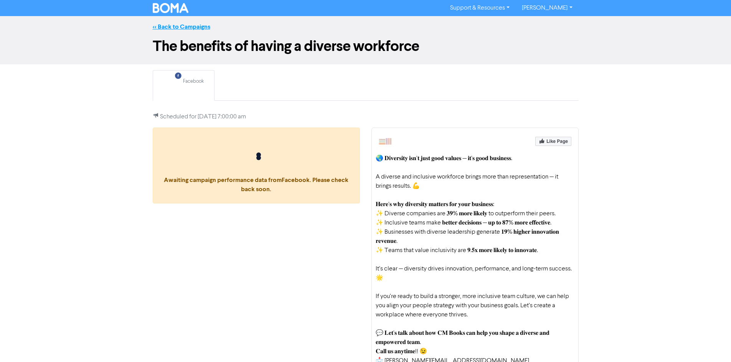
click at [181, 28] on link "<< Back to Campaigns" at bounding box center [182, 27] width 58 height 8
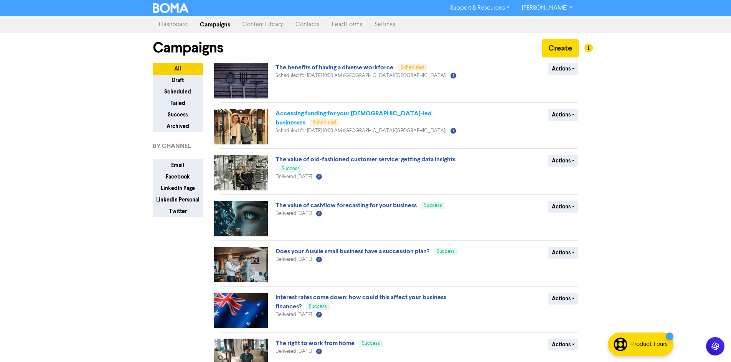
click at [324, 116] on link "Accessing funding for your [DEMOGRAPHIC_DATA]-led businesses" at bounding box center [353, 118] width 156 height 17
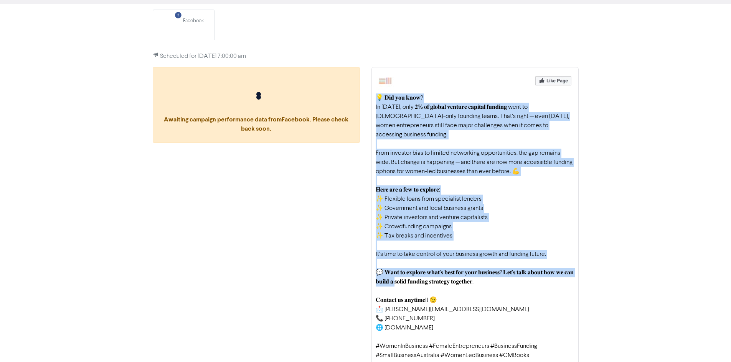
scroll to position [155, 0]
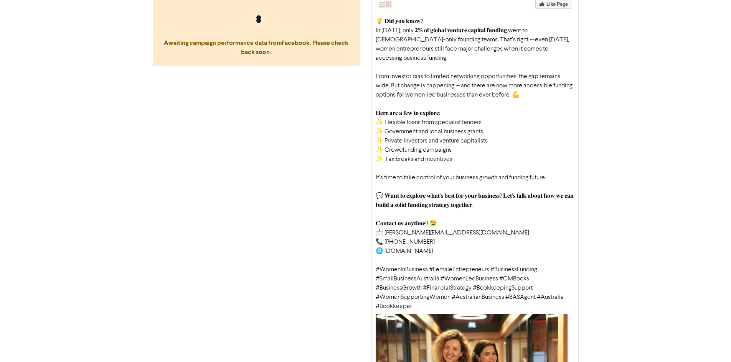
drag, startPoint x: 377, startPoint y: 81, endPoint x: 428, endPoint y: 286, distance: 210.9
click at [428, 286] on div "💡 𝐃𝐢𝐝 𝐲𝐨𝐮 𝐤𝐧𝐨𝐰? In [DATE], only 𝟐% 𝐨𝐟 𝐠𝐥𝐨𝐛𝐚𝐥 𝐯𝐞𝐧𝐭𝐮𝐫𝐞 𝐜𝐚𝐩𝐢𝐭𝐚𝐥 𝐟𝐮𝐧𝐝𝐢𝐧𝐠 went to [D…" at bounding box center [474, 228] width 207 height 476
copy div "💡 Lor ips dolo? Si 6581, amet 1% co adipis elitsed doeiusm tempori utla et dolo…"
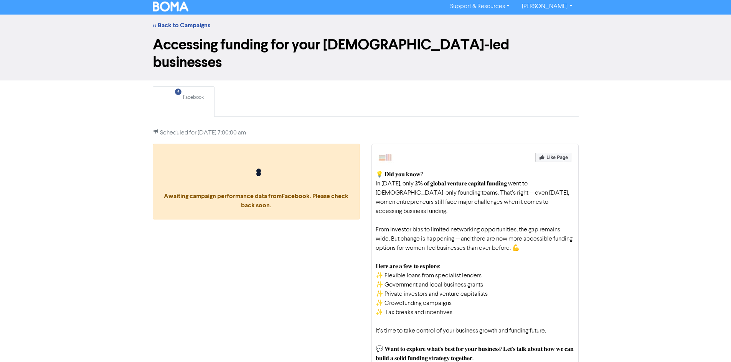
scroll to position [0, 0]
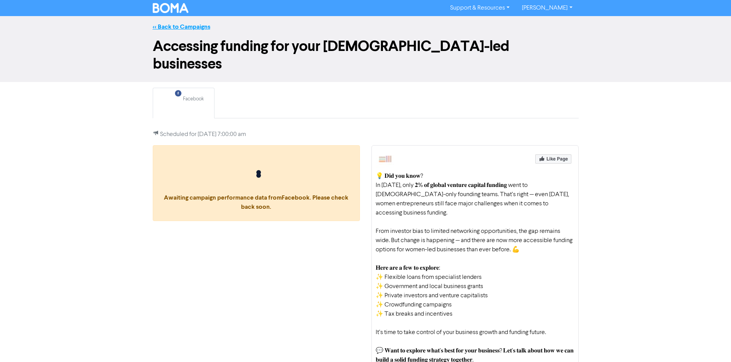
click at [199, 26] on link "<< Back to Campaigns" at bounding box center [182, 27] width 58 height 8
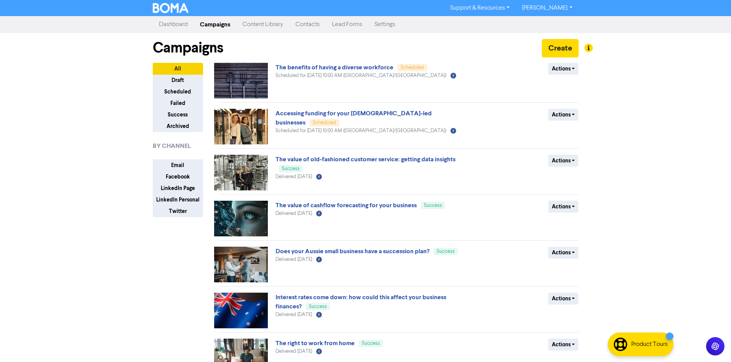
click at [562, 6] on link "[PERSON_NAME]" at bounding box center [546, 8] width 63 height 12
click at [557, 25] on button "Log Out" at bounding box center [546, 22] width 61 height 9
